Goal: Transaction & Acquisition: Book appointment/travel/reservation

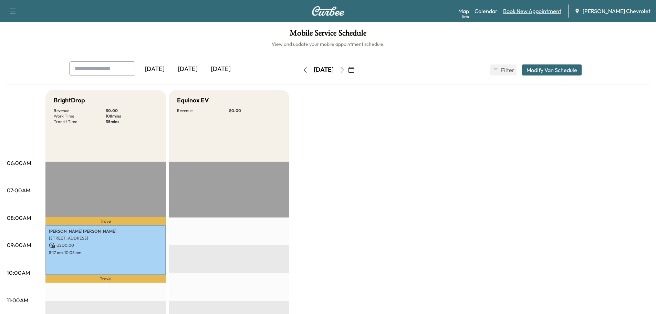
click at [531, 11] on link "Book New Appointment" at bounding box center [532, 11] width 58 height 8
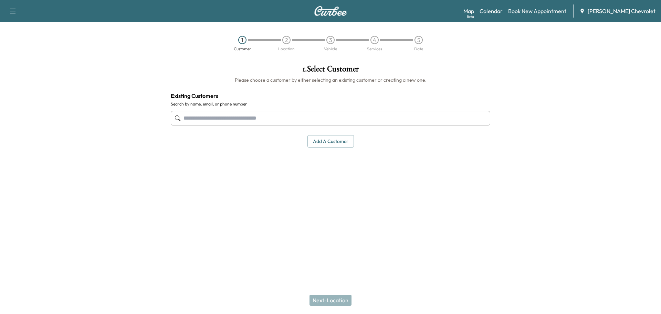
click at [308, 119] on input "text" at bounding box center [331, 118] width 320 height 14
click at [307, 121] on input "text" at bounding box center [331, 118] width 320 height 14
click at [225, 113] on input "text" at bounding box center [331, 118] width 320 height 14
click at [224, 115] on input "text" at bounding box center [331, 118] width 320 height 14
type input "**********"
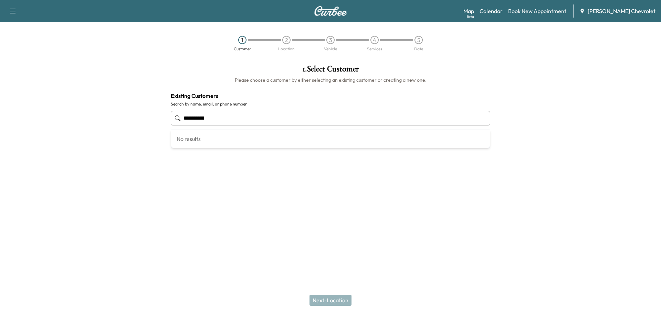
click at [296, 123] on input "**********" at bounding box center [331, 118] width 320 height 14
drag, startPoint x: 308, startPoint y: 117, endPoint x: 105, endPoint y: 128, distance: 202.5
click at [105, 128] on div "**********" at bounding box center [330, 137] width 661 height 157
click at [341, 144] on button "Add a customer" at bounding box center [331, 141] width 46 height 13
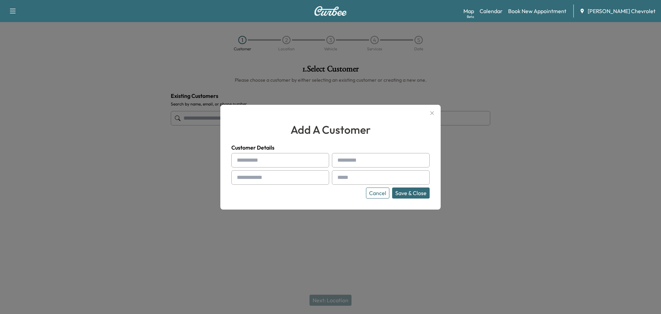
drag, startPoint x: 258, startPoint y: 169, endPoint x: 259, endPoint y: 161, distance: 8.7
click at [258, 168] on div "Cancel Save & Close" at bounding box center [330, 175] width 198 height 45
click at [260, 160] on input "text" at bounding box center [280, 160] width 98 height 14
paste input "*******"
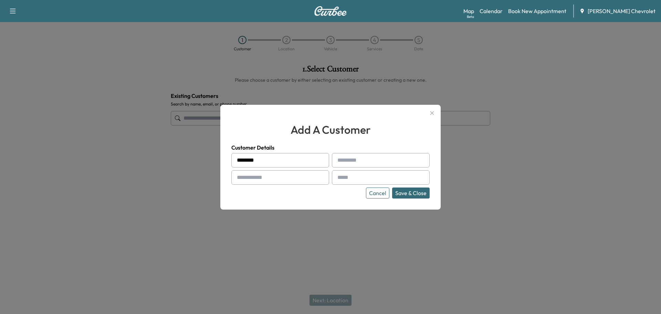
type input "*******"
click at [394, 163] on input "text" at bounding box center [381, 160] width 98 height 14
click at [356, 167] on input "text" at bounding box center [381, 160] width 98 height 14
click at [357, 166] on input "text" at bounding box center [381, 160] width 98 height 14
paste input "*******"
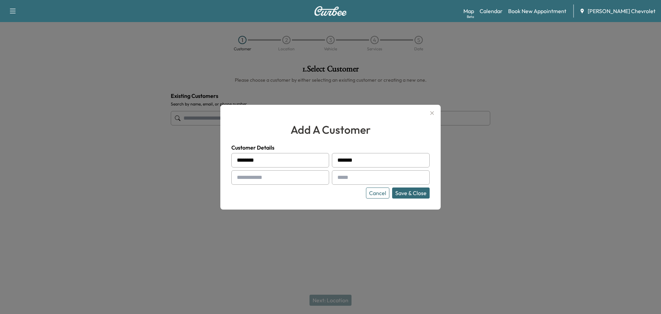
type input "*******"
click at [268, 176] on input "text" at bounding box center [280, 177] width 98 height 14
type input "**********"
click at [362, 177] on input "text" at bounding box center [381, 177] width 98 height 14
click at [360, 180] on input "text" at bounding box center [381, 177] width 98 height 14
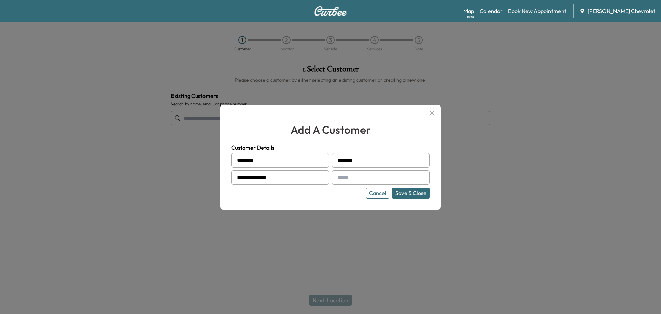
paste input "**********"
type input "**********"
click at [403, 192] on button "Save & Close" at bounding box center [411, 192] width 38 height 11
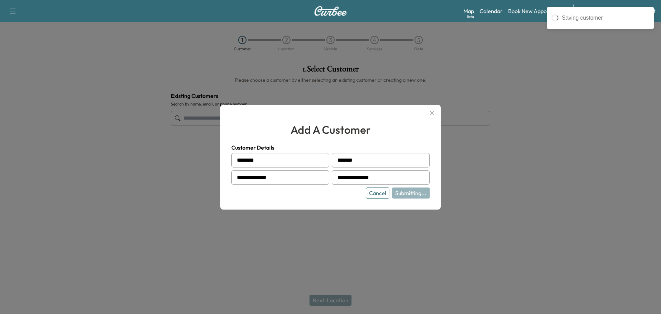
type input "**********"
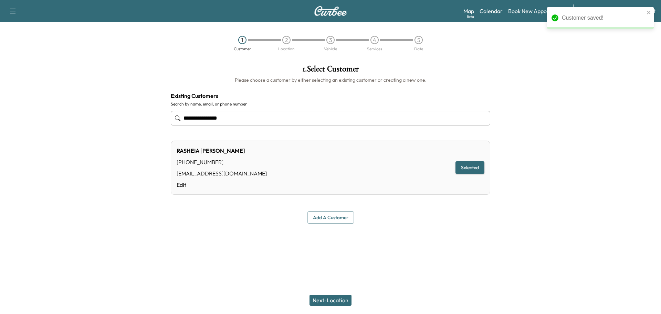
click at [465, 167] on button "Selected" at bounding box center [470, 167] width 29 height 13
click at [340, 299] on button "Next: Location" at bounding box center [331, 299] width 42 height 11
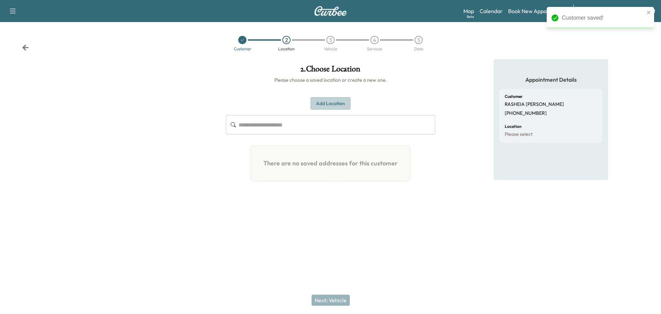
click at [330, 103] on button "Add Location" at bounding box center [331, 103] width 40 height 13
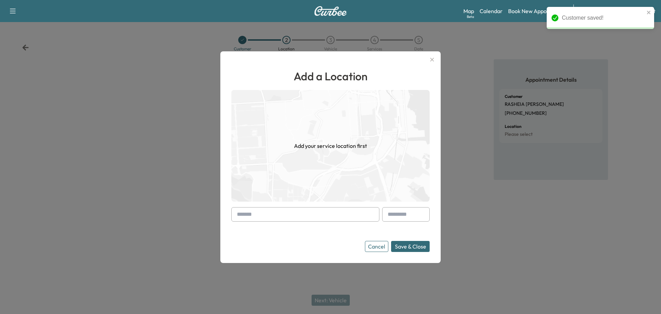
click at [291, 217] on input "text" at bounding box center [305, 214] width 148 height 14
paste input "**********"
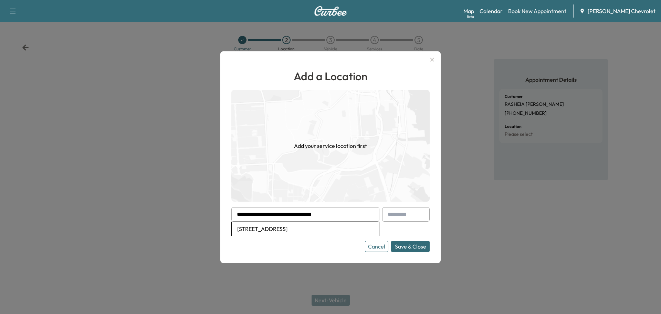
click at [349, 233] on li "[STREET_ADDRESS]" at bounding box center [305, 229] width 147 height 14
type input "**********"
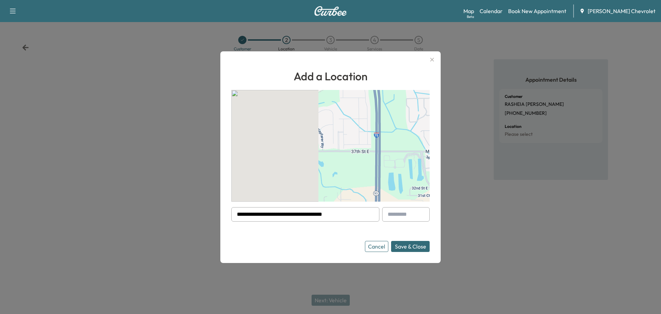
click at [405, 245] on button "Save & Close" at bounding box center [410, 246] width 39 height 11
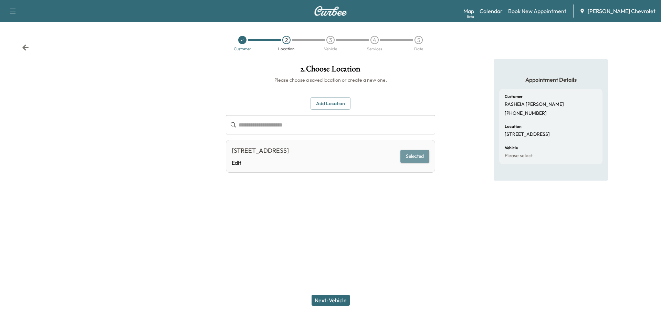
click at [411, 157] on button "Selected" at bounding box center [415, 156] width 29 height 13
click at [333, 299] on button "Next: Vehicle" at bounding box center [331, 299] width 38 height 11
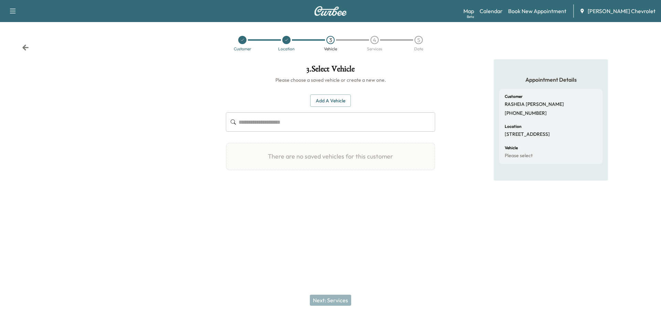
click at [333, 99] on button "Add a Vehicle" at bounding box center [330, 100] width 41 height 13
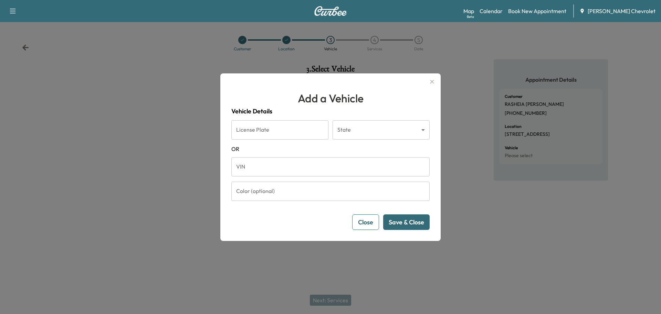
click at [262, 165] on input "VIN" at bounding box center [330, 166] width 198 height 19
paste input "**********"
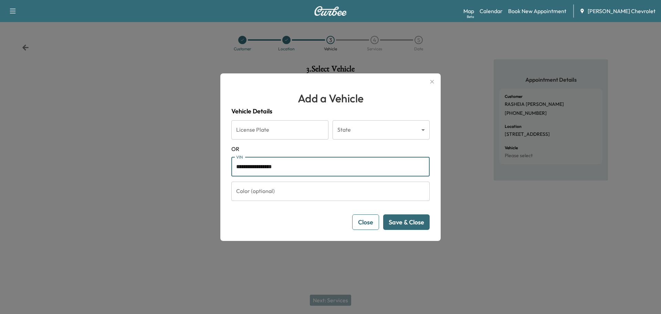
type input "**********"
click at [411, 227] on button "Save & Close" at bounding box center [406, 221] width 46 height 15
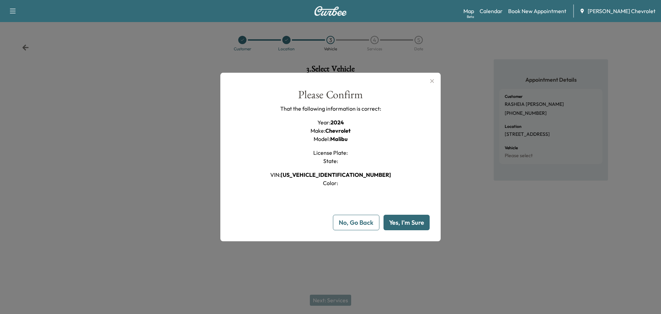
click at [414, 226] on button "Yes, I'm Sure" at bounding box center [407, 222] width 46 height 15
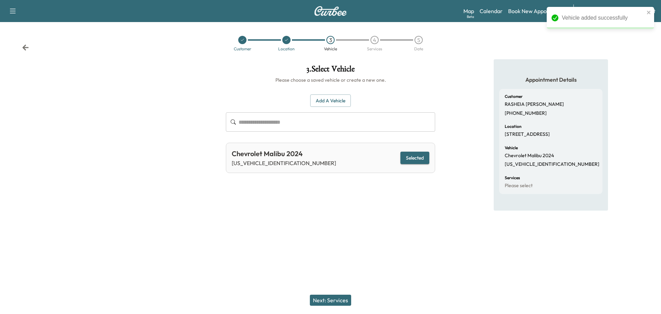
click at [415, 159] on button "Selected" at bounding box center [415, 158] width 29 height 13
click at [340, 300] on button "Next: Services" at bounding box center [330, 299] width 41 height 11
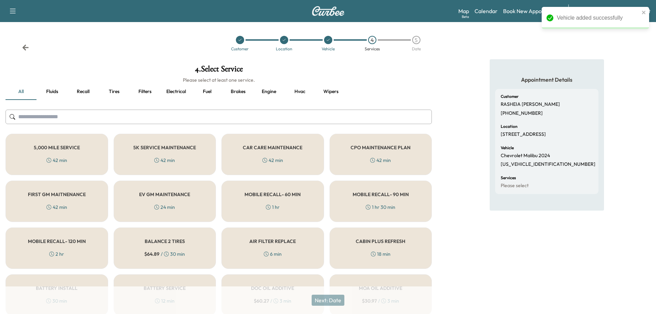
click at [278, 147] on h5 "CAR CARE MAINTENANCE" at bounding box center [273, 147] width 60 height 5
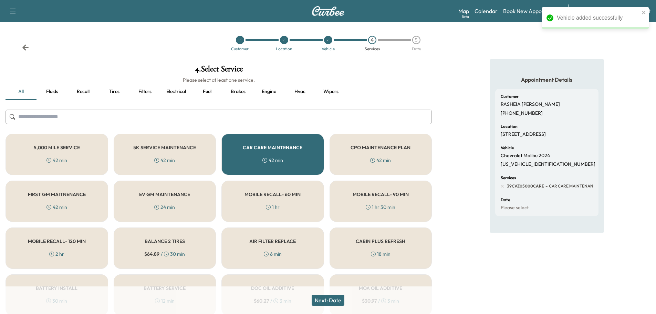
click at [334, 304] on button "Next: Date" at bounding box center [328, 299] width 33 height 11
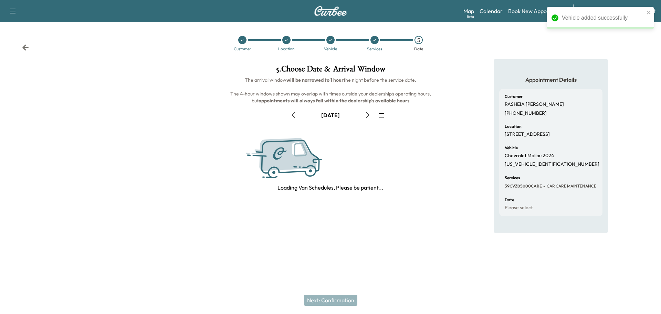
click at [369, 112] on button "button" at bounding box center [368, 115] width 12 height 11
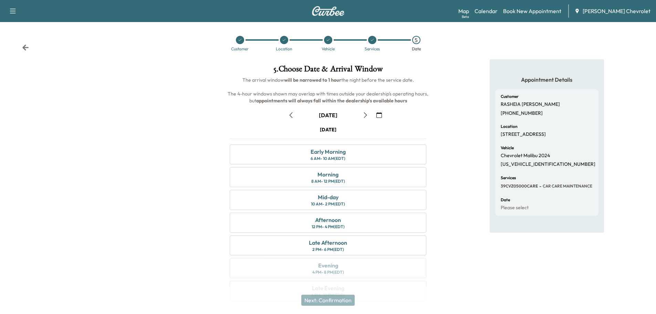
click at [291, 116] on icon "button" at bounding box center [291, 115] width 6 height 6
click at [458, 142] on div "Appointment Details Customer [PERSON_NAME] [PHONE_NUMBER] Location [STREET_ADDR…" at bounding box center [546, 184] width 219 height 250
click at [365, 115] on icon "button" at bounding box center [366, 115] width 6 height 6
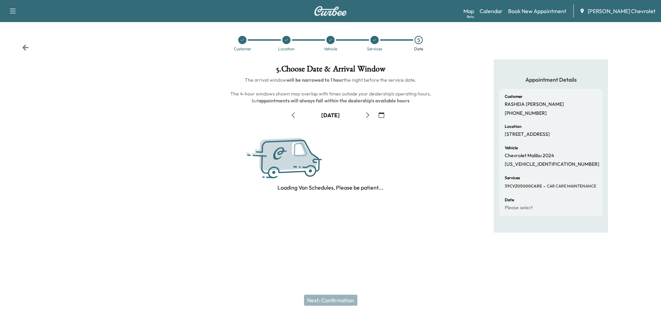
click at [365, 115] on icon "button" at bounding box center [368, 115] width 6 height 6
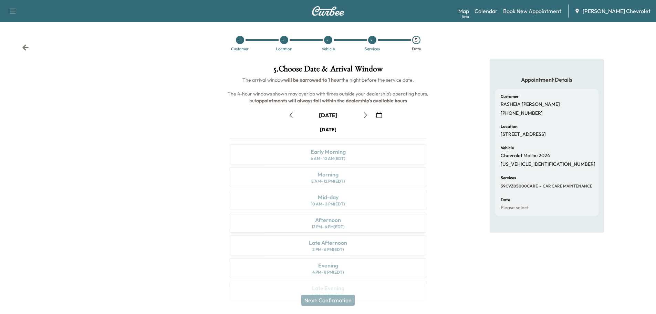
click at [285, 114] on div "[DATE]" at bounding box center [328, 115] width 208 height 11
click at [287, 113] on button "button" at bounding box center [291, 115] width 12 height 11
click at [335, 175] on div "Morning" at bounding box center [328, 174] width 21 height 8
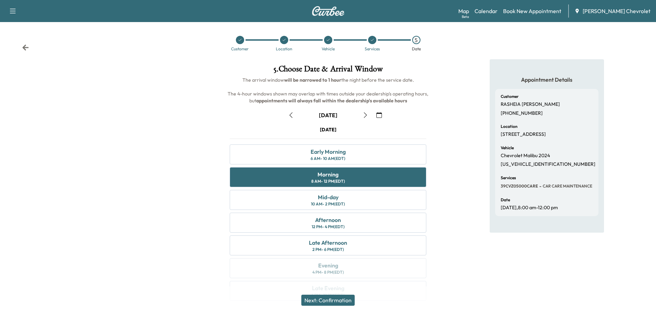
click at [451, 209] on div "Appointment Details Customer [PERSON_NAME] [PHONE_NUMBER] Location [STREET_ADDR…" at bounding box center [546, 184] width 219 height 250
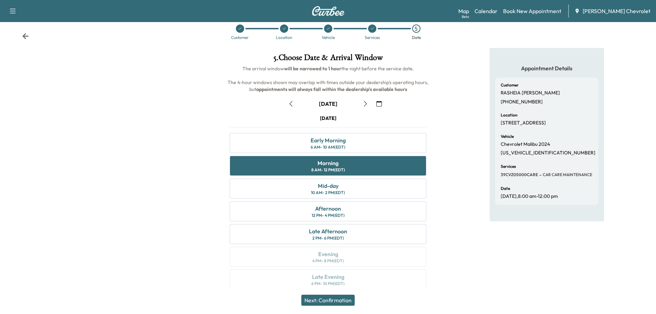
scroll to position [17, 0]
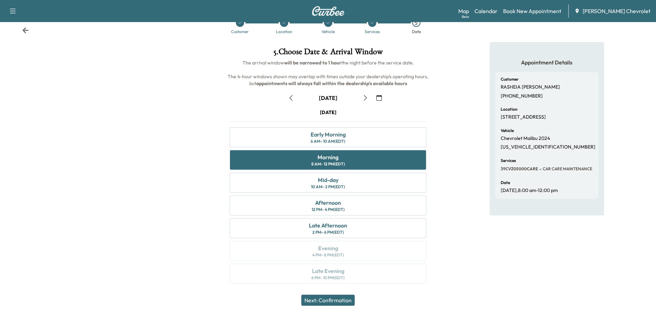
click at [344, 302] on button "Next: Confirmation" at bounding box center [327, 299] width 53 height 11
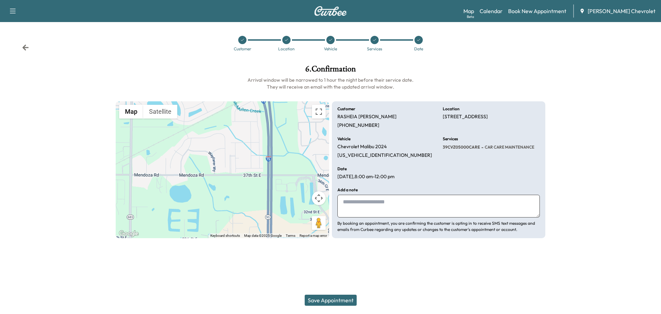
click at [379, 190] on div "Add a note By booking an appointment, you are confirming the customer is opting…" at bounding box center [439, 210] width 203 height 45
click at [381, 209] on textarea at bounding box center [439, 206] width 203 height 23
click at [382, 208] on textarea at bounding box center [439, 206] width 203 height 23
click at [381, 208] on textarea at bounding box center [439, 206] width 203 height 23
click at [360, 211] on textarea at bounding box center [439, 206] width 203 height 23
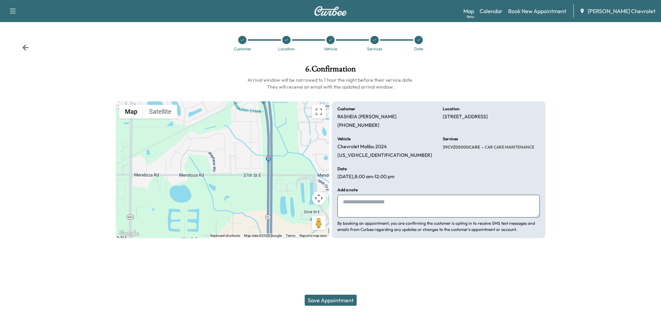
click at [360, 210] on textarea at bounding box center [439, 206] width 203 height 23
click at [365, 206] on textarea at bounding box center [439, 206] width 203 height 23
click at [336, 296] on button "Save Appointment" at bounding box center [331, 299] width 52 height 11
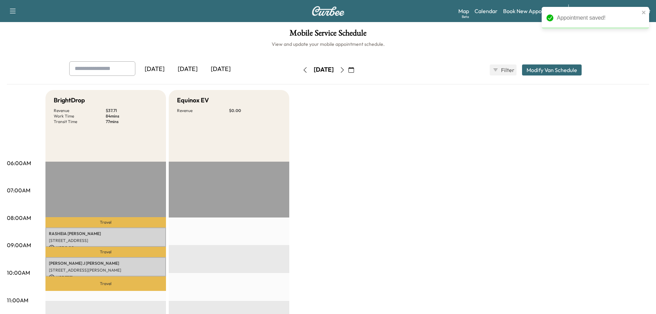
drag, startPoint x: 284, startPoint y: 73, endPoint x: 291, endPoint y: 71, distance: 7.0
click at [299, 73] on button "button" at bounding box center [305, 69] width 12 height 11
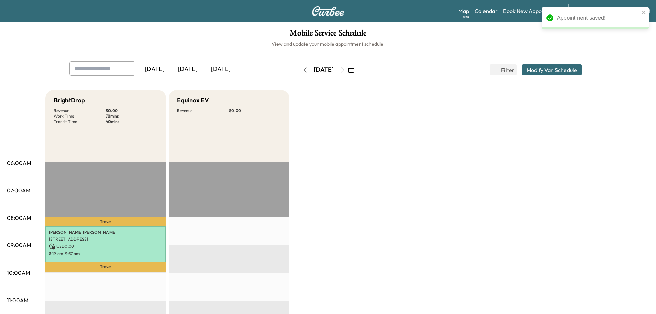
click at [302, 68] on icon "button" at bounding box center [305, 70] width 6 height 6
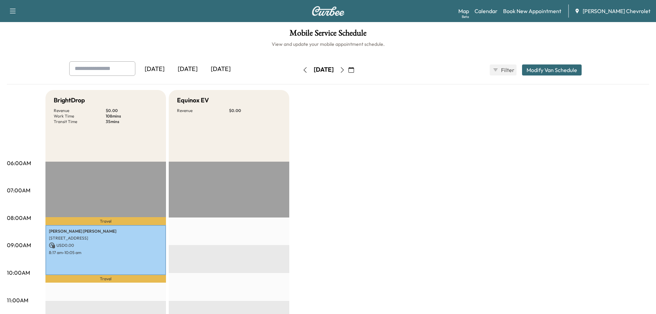
click at [348, 68] on button "button" at bounding box center [343, 69] width 12 height 11
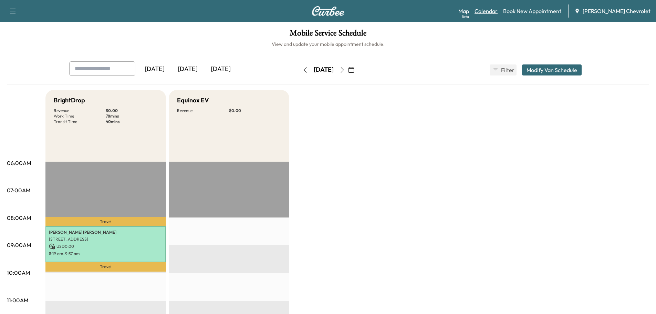
click at [498, 13] on link "Calendar" at bounding box center [486, 11] width 23 height 8
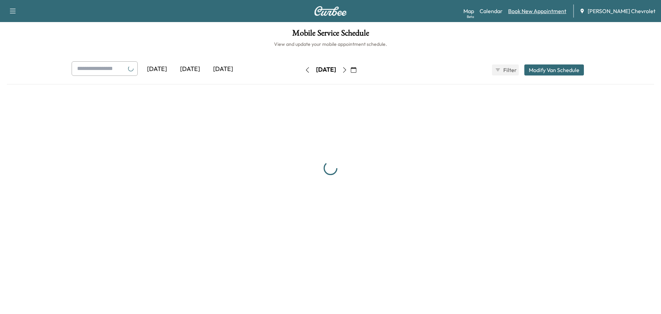
click at [539, 10] on link "Book New Appointment" at bounding box center [537, 11] width 58 height 8
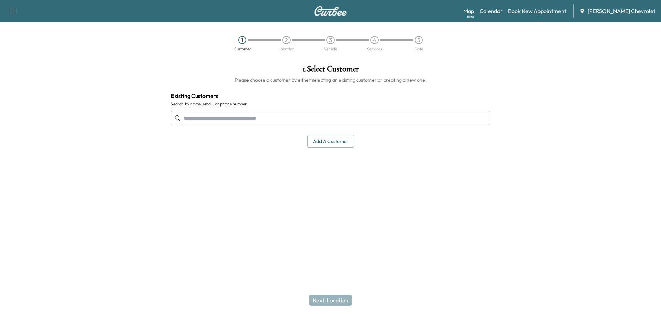
click at [539, 10] on link "Book New Appointment" at bounding box center [537, 11] width 58 height 8
click at [265, 117] on input "text" at bounding box center [331, 118] width 320 height 14
click at [229, 116] on input "text" at bounding box center [331, 118] width 320 height 14
click at [216, 116] on input "**********" at bounding box center [331, 118] width 320 height 14
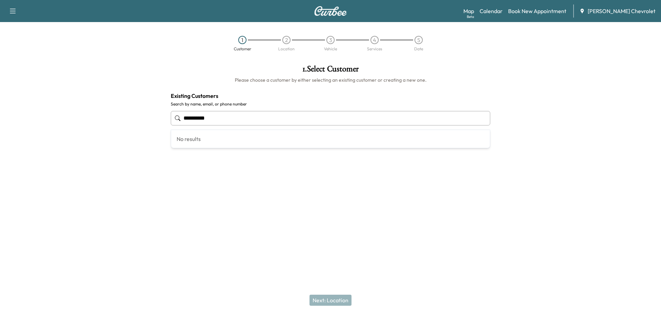
click at [216, 116] on input "**********" at bounding box center [331, 118] width 320 height 14
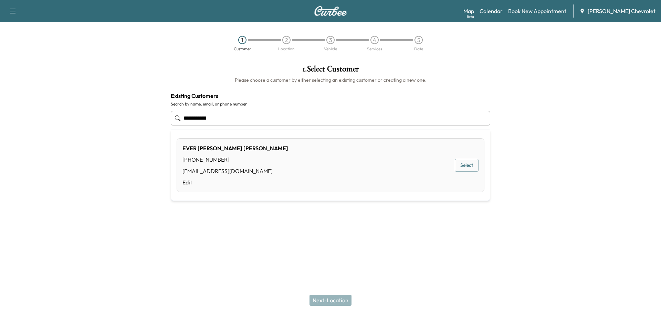
type input "**********"
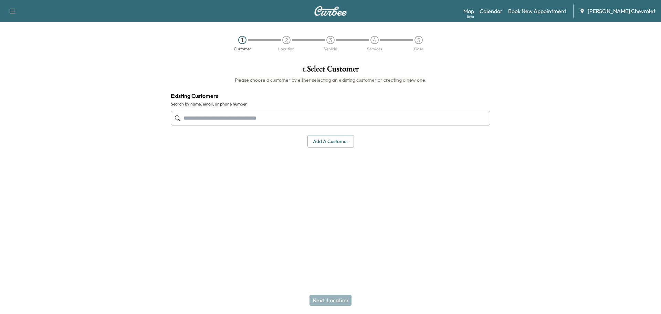
click at [398, 222] on div at bounding box center [330, 227] width 661 height 22
click at [340, 143] on button "Add a customer" at bounding box center [331, 141] width 46 height 13
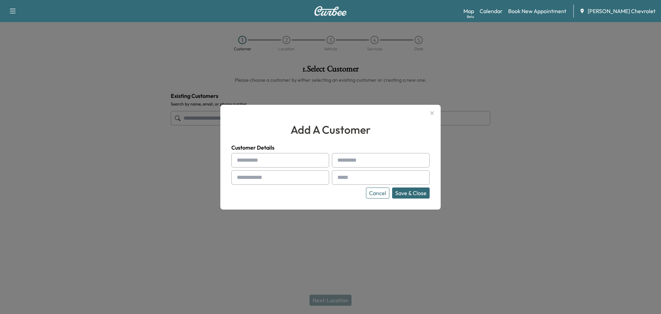
click at [257, 153] on div "Customer Details Cancel Save & Close" at bounding box center [330, 170] width 198 height 55
click at [257, 157] on input "text" at bounding box center [280, 160] width 98 height 14
type input "****"
type input "*"
type input "******"
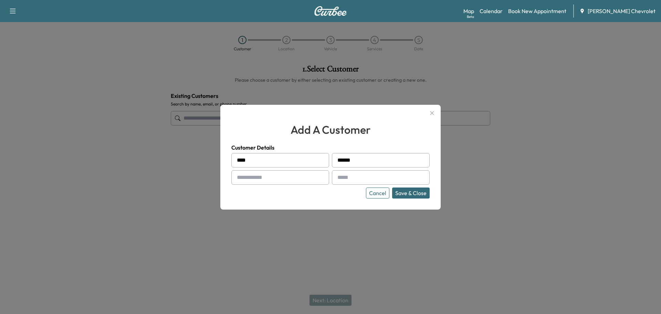
click at [255, 172] on input "text" at bounding box center [280, 177] width 98 height 14
click at [256, 177] on input "text" at bounding box center [280, 177] width 98 height 14
type input "**********"
click at [351, 182] on input "text" at bounding box center [381, 177] width 98 height 14
click at [354, 175] on input "text" at bounding box center [381, 177] width 98 height 14
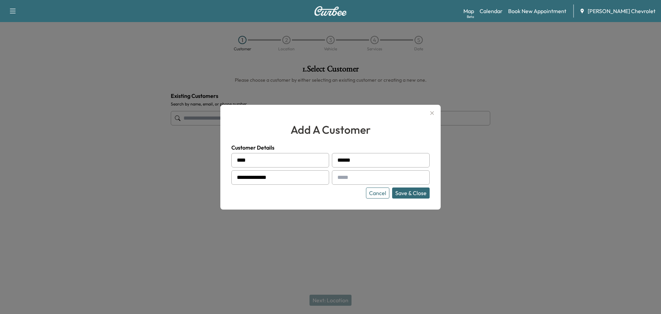
click at [354, 175] on input "text" at bounding box center [381, 177] width 98 height 14
paste input "**********"
type input "**********"
click at [411, 191] on button "Save & Close" at bounding box center [411, 192] width 38 height 11
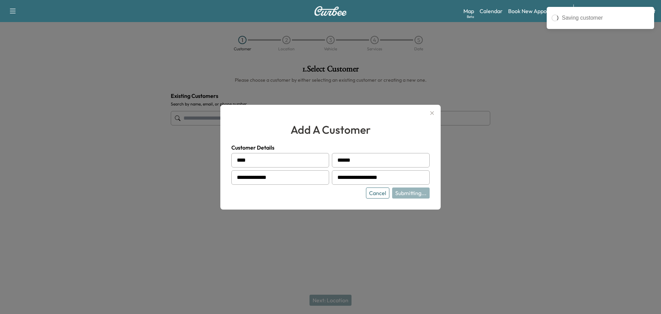
type input "**********"
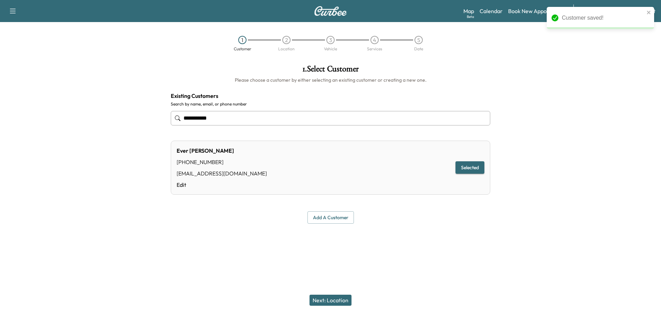
click at [474, 166] on button "Selected" at bounding box center [470, 167] width 29 height 13
click at [475, 166] on button "Selected" at bounding box center [470, 167] width 29 height 13
click at [325, 301] on button "Next: Location" at bounding box center [331, 299] width 42 height 11
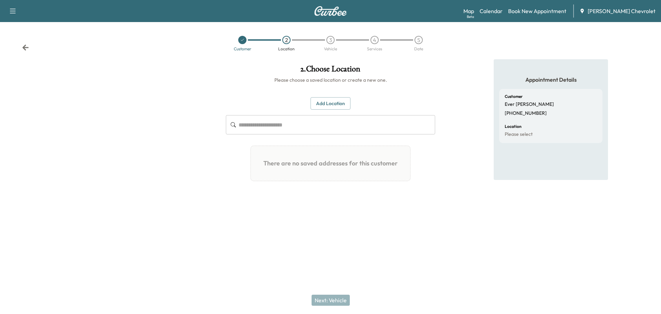
drag, startPoint x: 332, startPoint y: 104, endPoint x: 333, endPoint y: 112, distance: 7.3
click at [332, 104] on button "Add Location" at bounding box center [331, 103] width 40 height 13
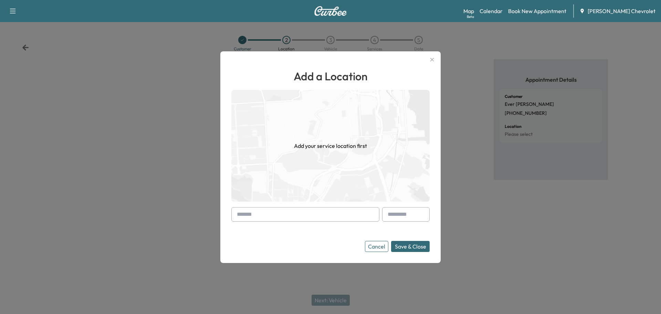
click at [255, 212] on input "text" at bounding box center [305, 214] width 148 height 14
click at [256, 214] on input "text" at bounding box center [305, 214] width 148 height 14
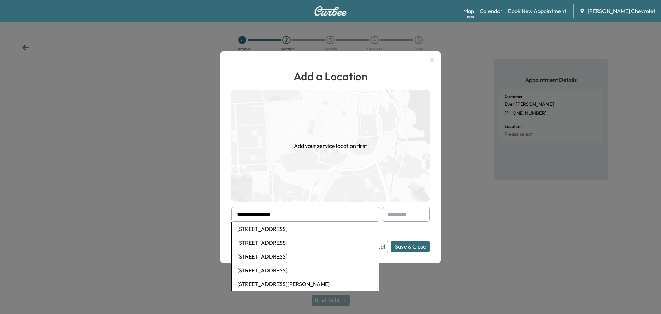
click at [277, 229] on li "[STREET_ADDRESS]" at bounding box center [305, 229] width 147 height 14
type input "**********"
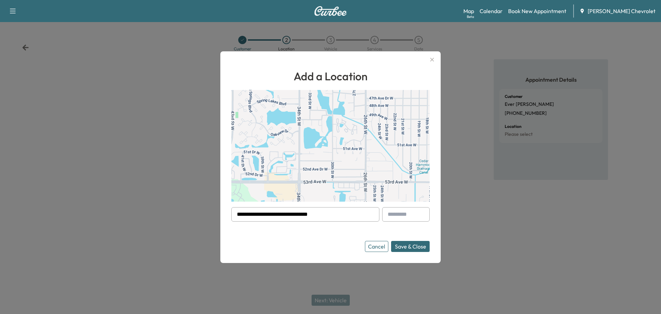
click at [415, 244] on button "Save & Close" at bounding box center [410, 246] width 39 height 11
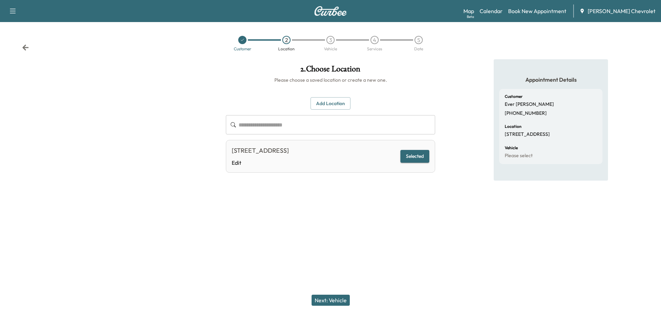
click at [420, 156] on button "Selected" at bounding box center [415, 156] width 29 height 13
click at [335, 296] on button "Next: Vehicle" at bounding box center [331, 299] width 38 height 11
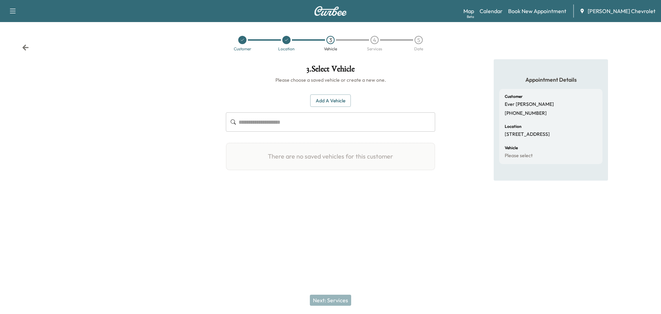
click at [333, 98] on button "Add a Vehicle" at bounding box center [330, 100] width 41 height 13
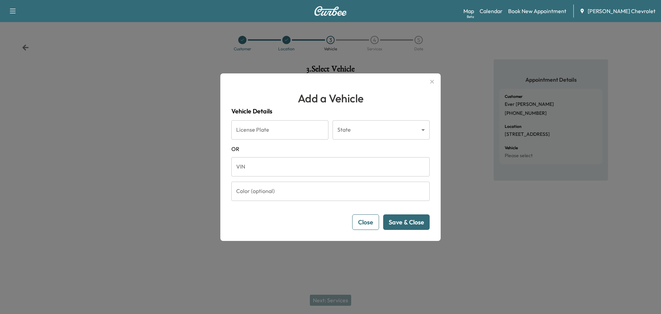
click at [268, 162] on input "VIN" at bounding box center [330, 166] width 198 height 19
click at [256, 164] on input "VIN" at bounding box center [330, 166] width 198 height 19
paste input "**********"
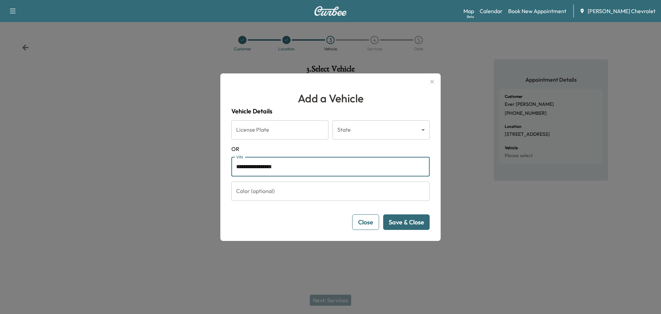
type input "**********"
click at [416, 225] on button "Save & Close" at bounding box center [406, 221] width 46 height 15
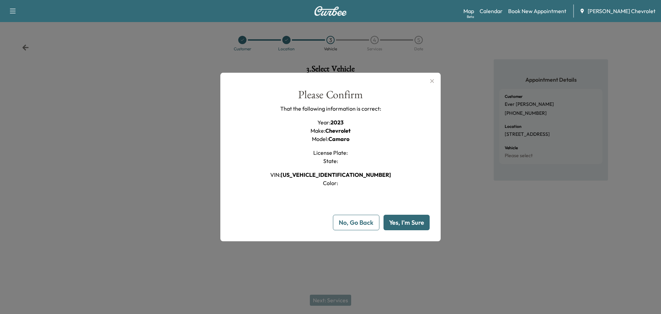
click at [417, 223] on button "Yes, I'm Sure" at bounding box center [407, 222] width 46 height 15
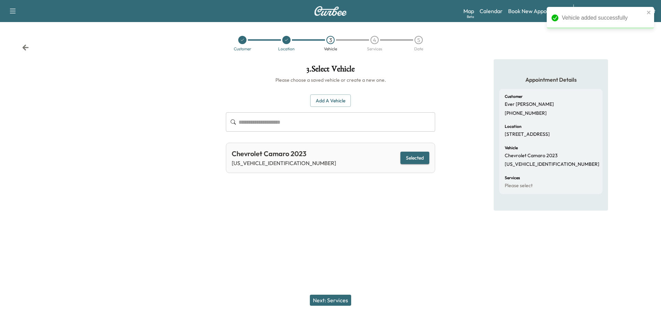
click at [422, 157] on button "Selected" at bounding box center [415, 158] width 29 height 13
click at [343, 301] on button "Next: Services" at bounding box center [330, 299] width 41 height 11
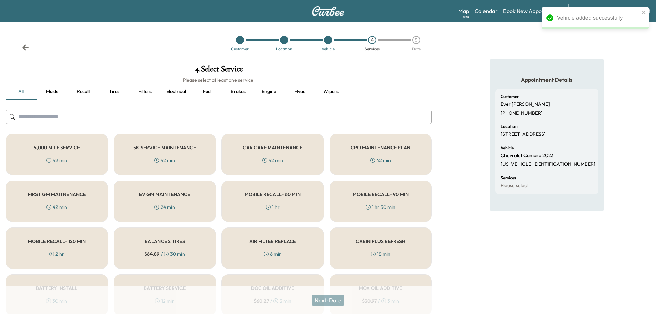
click at [267, 154] on div "CAR CARE MAINTENANCE 42 min" at bounding box center [272, 154] width 103 height 41
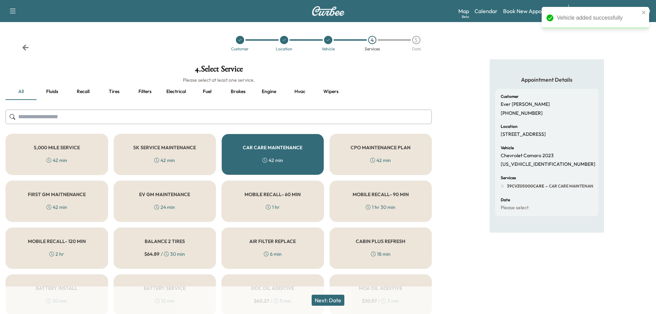
click at [328, 303] on button "Next: Date" at bounding box center [328, 299] width 33 height 11
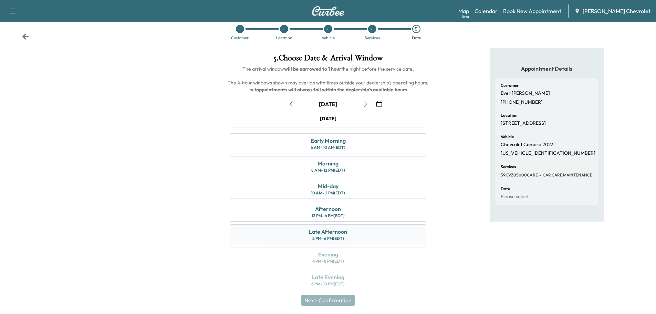
scroll to position [17, 0]
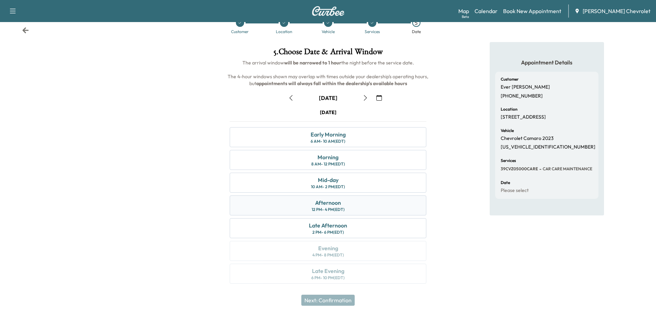
click at [339, 206] on div "Afternoon" at bounding box center [328, 202] width 26 height 8
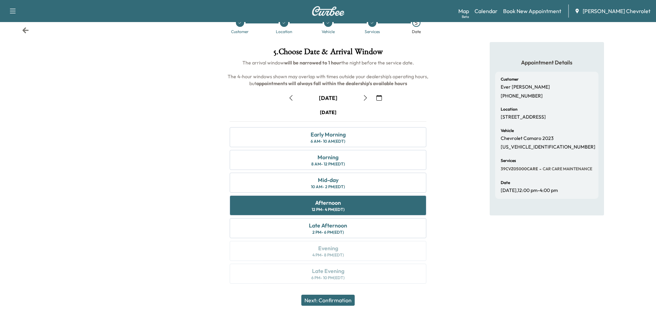
click at [334, 298] on button "Next: Confirmation" at bounding box center [327, 299] width 53 height 11
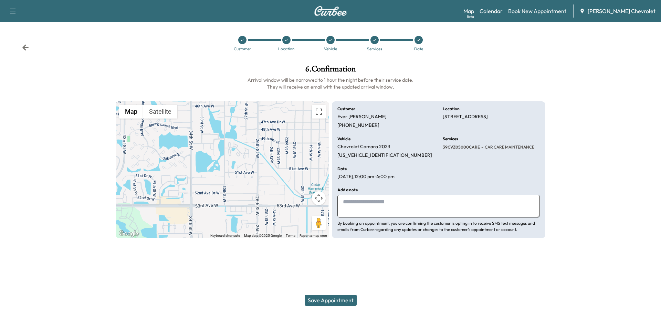
click at [363, 209] on textarea at bounding box center [439, 206] width 203 height 23
click at [367, 203] on textarea at bounding box center [439, 206] width 203 height 23
click at [326, 300] on button "Save Appointment" at bounding box center [331, 299] width 52 height 11
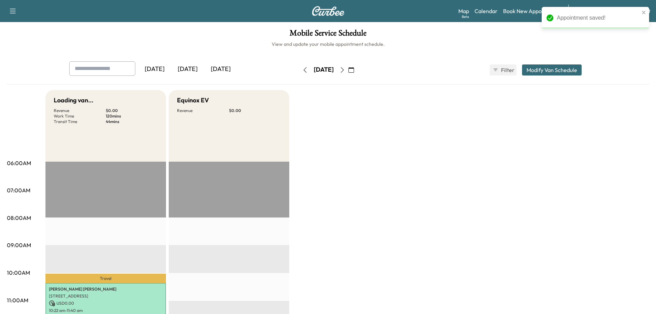
click at [345, 69] on icon "button" at bounding box center [343, 70] width 6 height 6
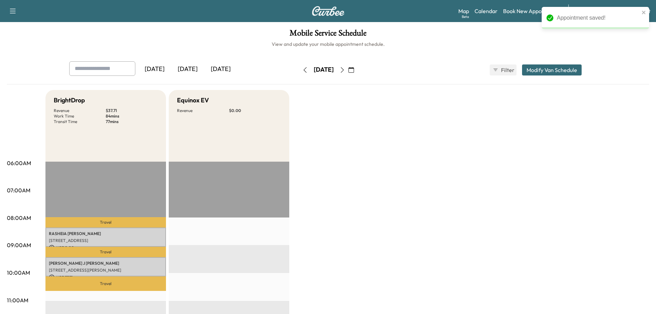
click at [299, 70] on button "button" at bounding box center [305, 69] width 12 height 11
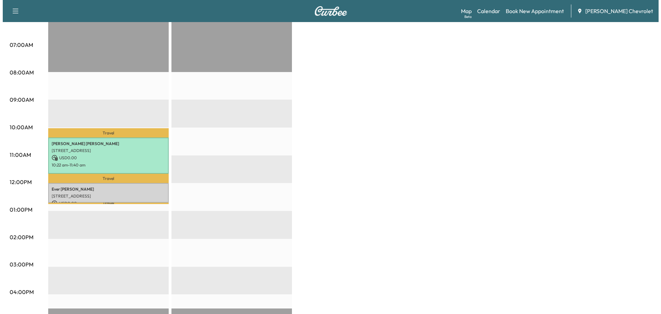
scroll to position [161, 0]
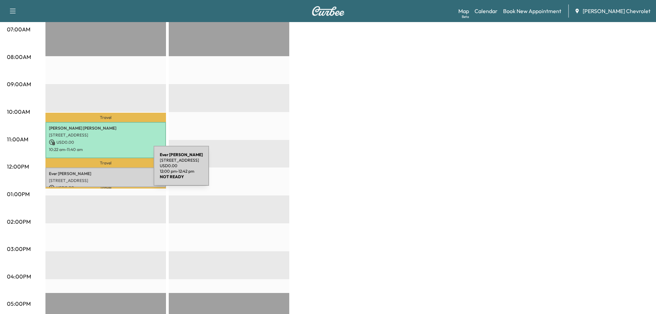
click at [102, 171] on p "Ever [PERSON_NAME]" at bounding box center [106, 174] width 114 height 6
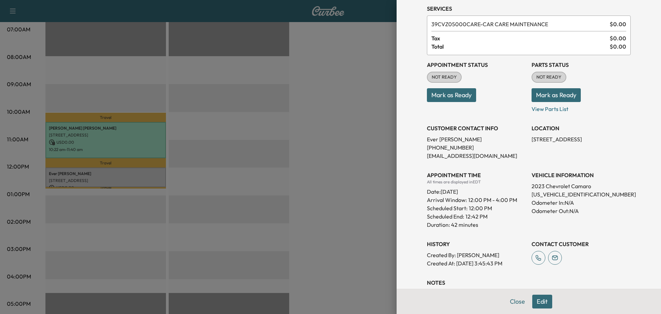
scroll to position [73, 0]
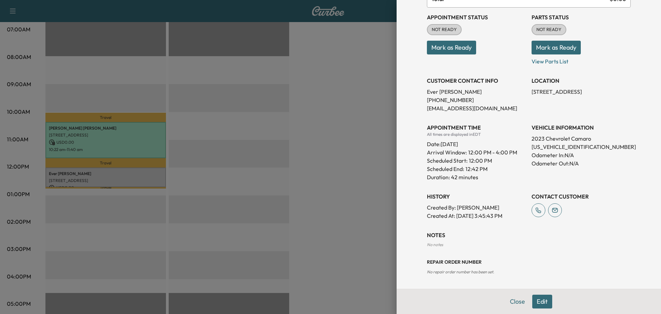
click at [537, 300] on button "Edit" at bounding box center [543, 301] width 20 height 14
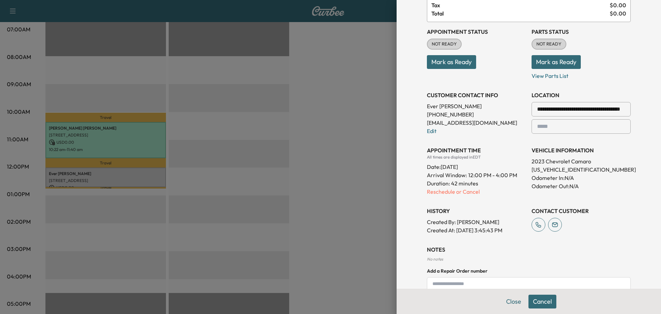
scroll to position [88, 0]
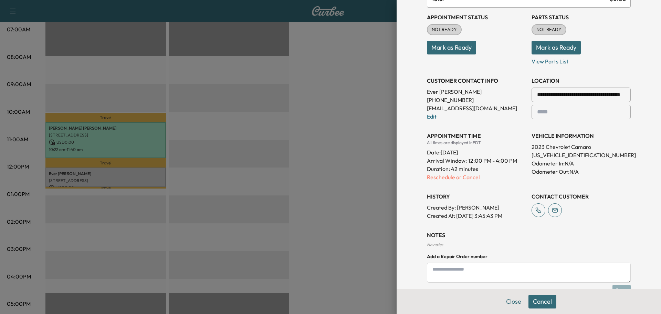
drag, startPoint x: 543, startPoint y: 302, endPoint x: 609, endPoint y: 226, distance: 101.1
click at [609, 226] on div "**********" at bounding box center [529, 157] width 265 height 314
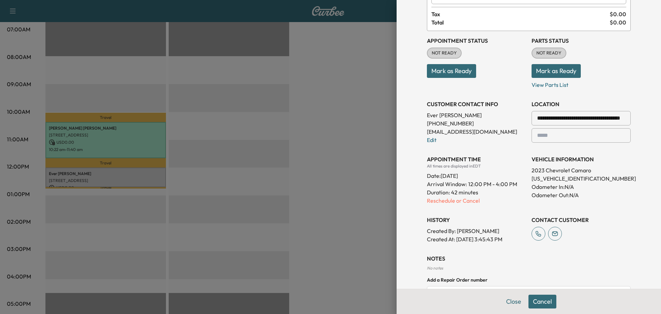
scroll to position [0, 0]
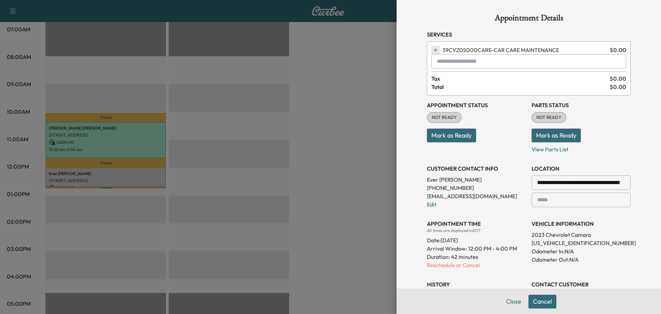
click at [433, 50] on icon "button" at bounding box center [435, 50] width 5 height 5
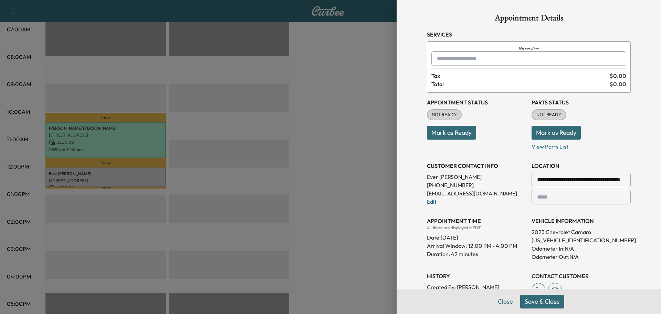
click at [490, 52] on input "text" at bounding box center [529, 58] width 195 height 14
click at [513, 47] on icon "No services" at bounding box center [529, 49] width 195 height 6
click at [532, 45] on div "No services Tax $ 0.00 Total $ 0.00" at bounding box center [529, 66] width 204 height 51
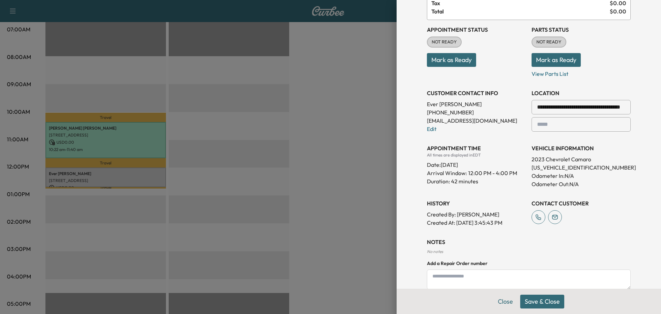
scroll to position [57, 0]
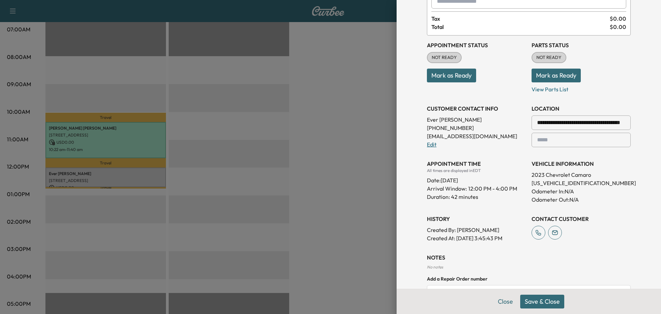
click at [427, 145] on link "Edit" at bounding box center [432, 144] width 10 height 7
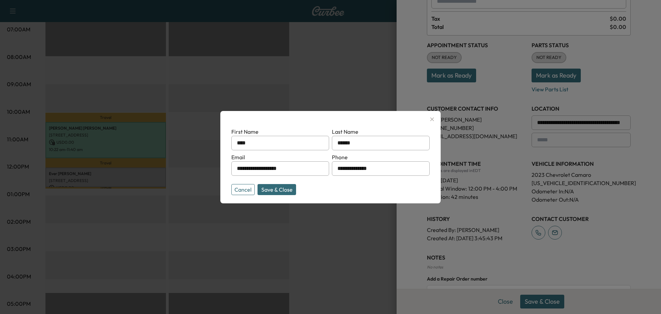
click at [242, 192] on button "Cancel" at bounding box center [242, 189] width 23 height 11
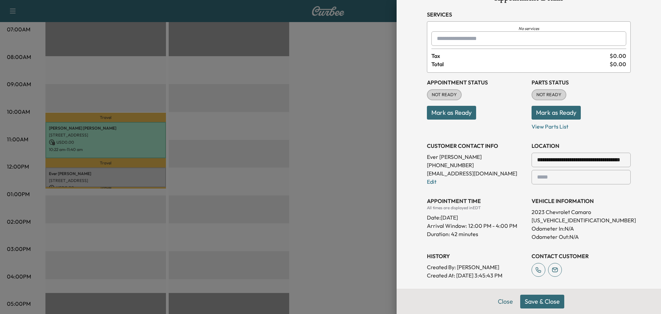
scroll to position [0, 0]
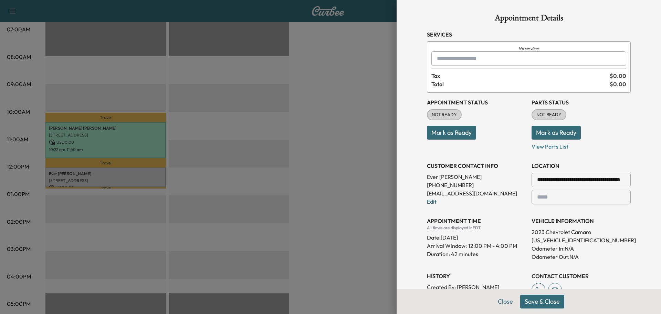
click at [517, 50] on icon "No services" at bounding box center [529, 49] width 195 height 6
click at [520, 59] on input "text" at bounding box center [529, 58] width 195 height 14
click at [513, 75] on p "39CVZ0600213 - CPO MAINTENANCE PLAN" at bounding box center [503, 77] width 147 height 10
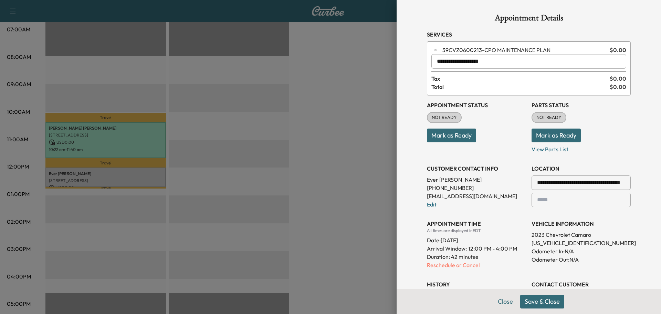
type input "**********"
click at [638, 137] on div "**********" at bounding box center [529, 157] width 265 height 314
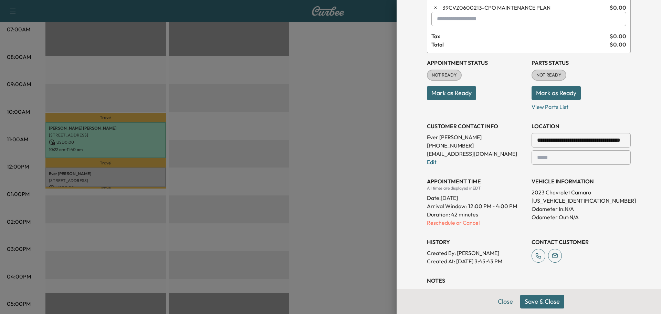
scroll to position [146, 0]
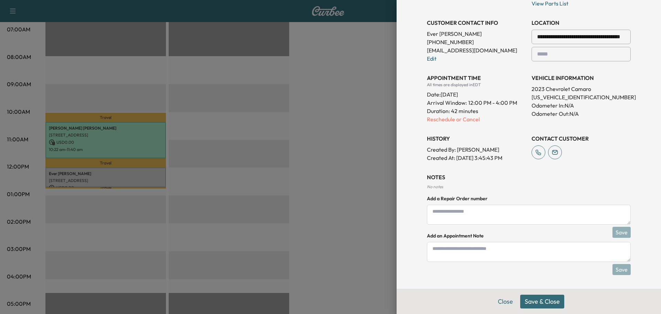
click at [534, 303] on button "Save & Close" at bounding box center [542, 301] width 44 height 14
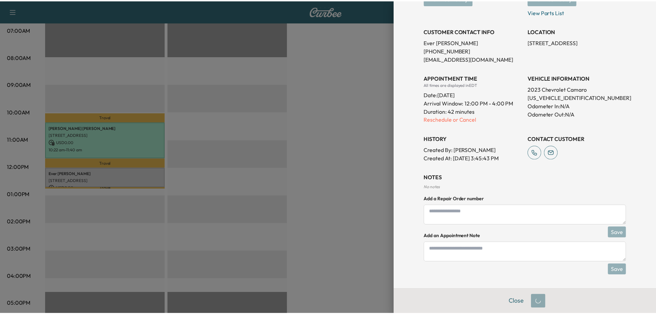
scroll to position [123, 0]
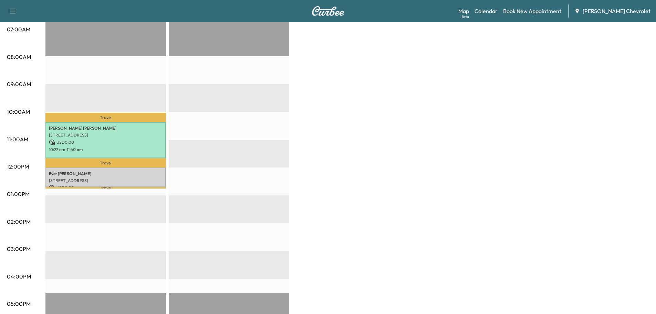
click at [346, 221] on div "BrightDrop Revenue $ 0.00 Work Time 120 mins Transit Time 44 mins Travel [PERSO…" at bounding box center [347, 187] width 604 height 517
click at [394, 147] on div "BrightDrop Revenue $ 0.00 Work Time 120 mins Transit Time 44 mins Travel [PERSO…" at bounding box center [347, 187] width 604 height 517
